Goal: Register for event/course

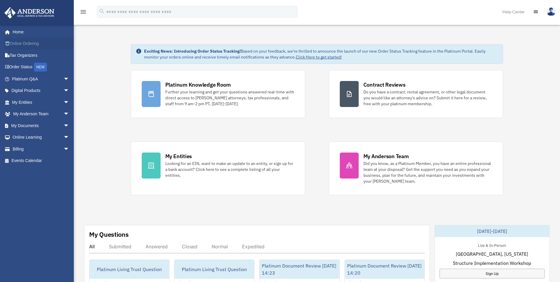
click at [25, 44] on link "Online Ordering" at bounding box center [41, 44] width 74 height 12
click at [30, 160] on link "Events Calendar" at bounding box center [41, 161] width 74 height 12
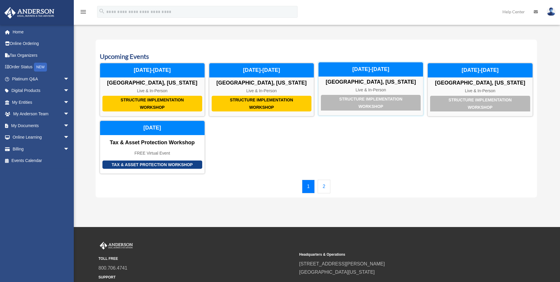
click at [384, 94] on div "Structure Implementation Workshop [GEOGRAPHIC_DATA], [US_STATE] Live & In-Perso…" at bounding box center [370, 88] width 105 height 53
